Goal: Task Accomplishment & Management: Use online tool/utility

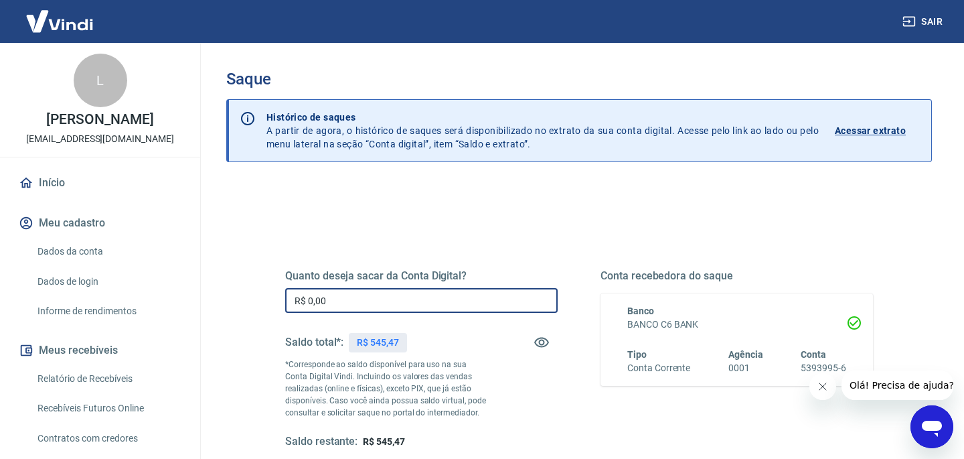
drag, startPoint x: 349, startPoint y: 300, endPoint x: 255, endPoint y: 299, distance: 93.7
click at [255, 299] on div "Quanto deseja sacar da Conta Digital? R$ 0,00 ​ Saldo total*: R$ 545,47 *Corres…" at bounding box center [579, 365] width 652 height 311
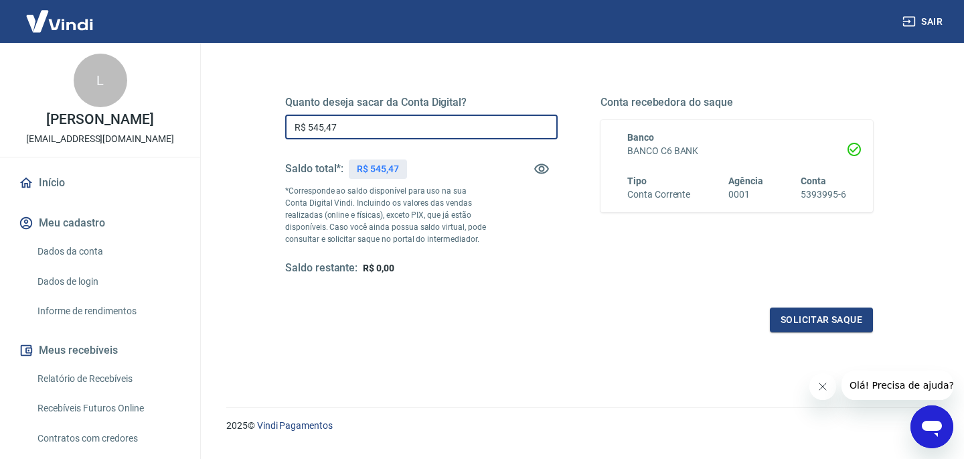
scroll to position [175, 0]
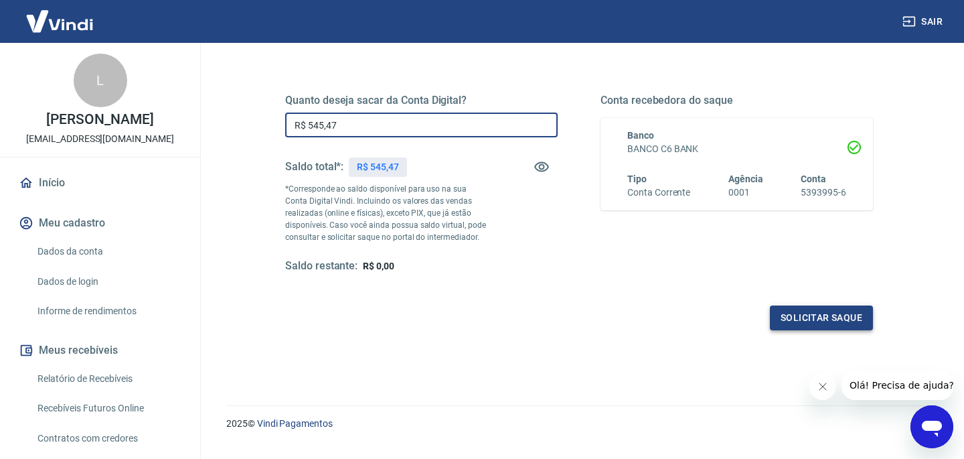
type input "R$ 545,47"
click at [811, 313] on button "Solicitar saque" at bounding box center [821, 317] width 103 height 25
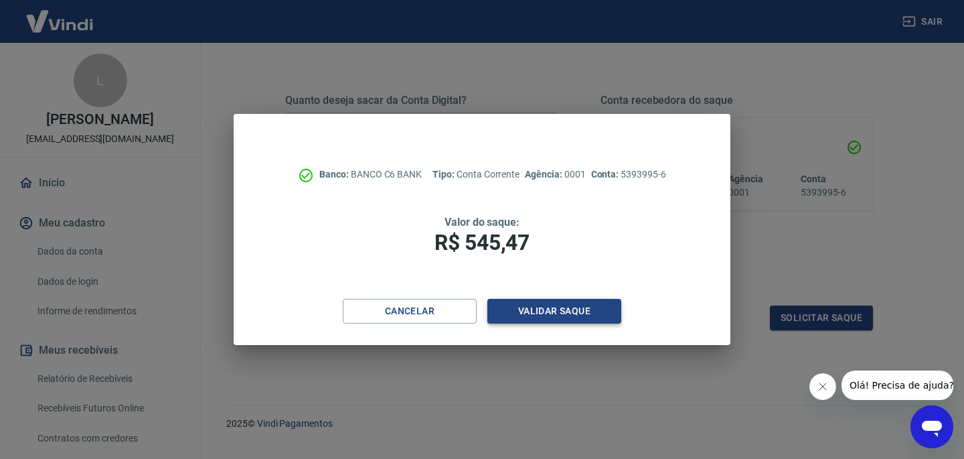
click at [601, 310] on button "Validar saque" at bounding box center [554, 311] width 134 height 25
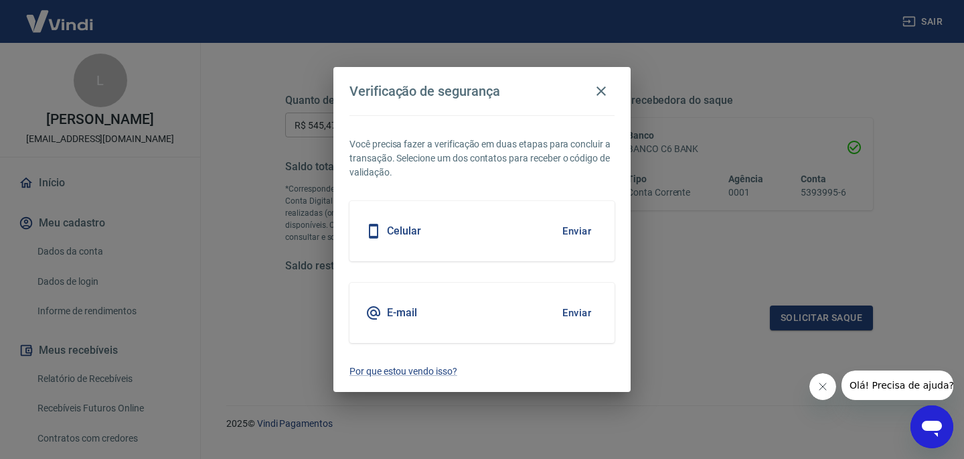
click at [584, 315] on button "Enviar" at bounding box center [577, 313] width 44 height 28
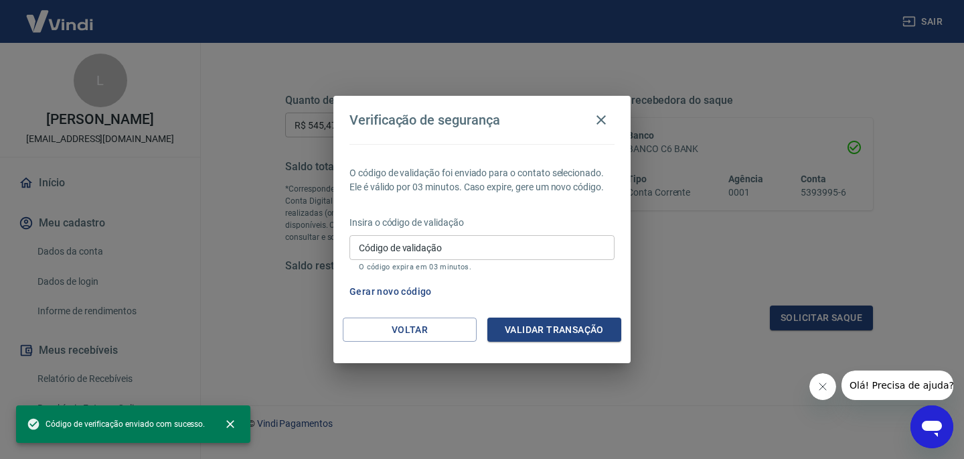
click at [433, 256] on input "Código de validação" at bounding box center [481, 247] width 265 height 25
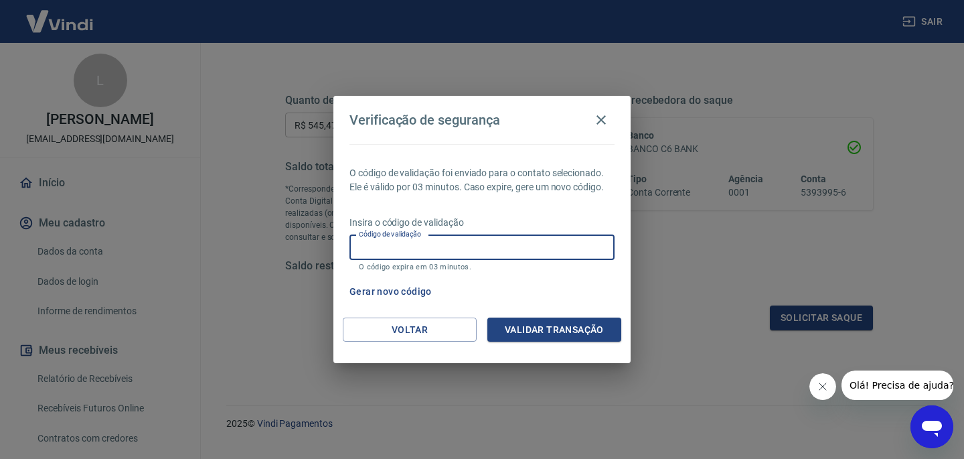
paste input "490624"
type input "490624"
click at [558, 337] on button "Validar transação" at bounding box center [554, 329] width 134 height 25
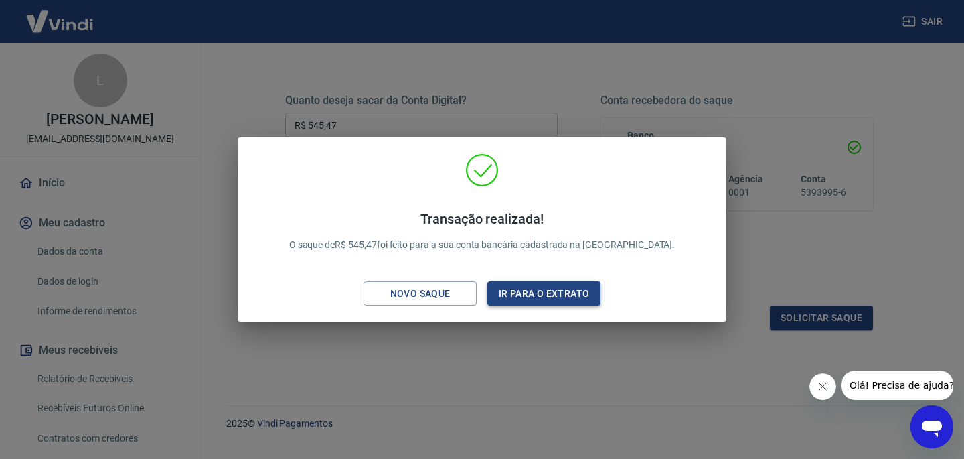
click at [563, 297] on button "Ir para o extrato" at bounding box center [543, 293] width 113 height 25
